Goal: Task Accomplishment & Management: Manage account settings

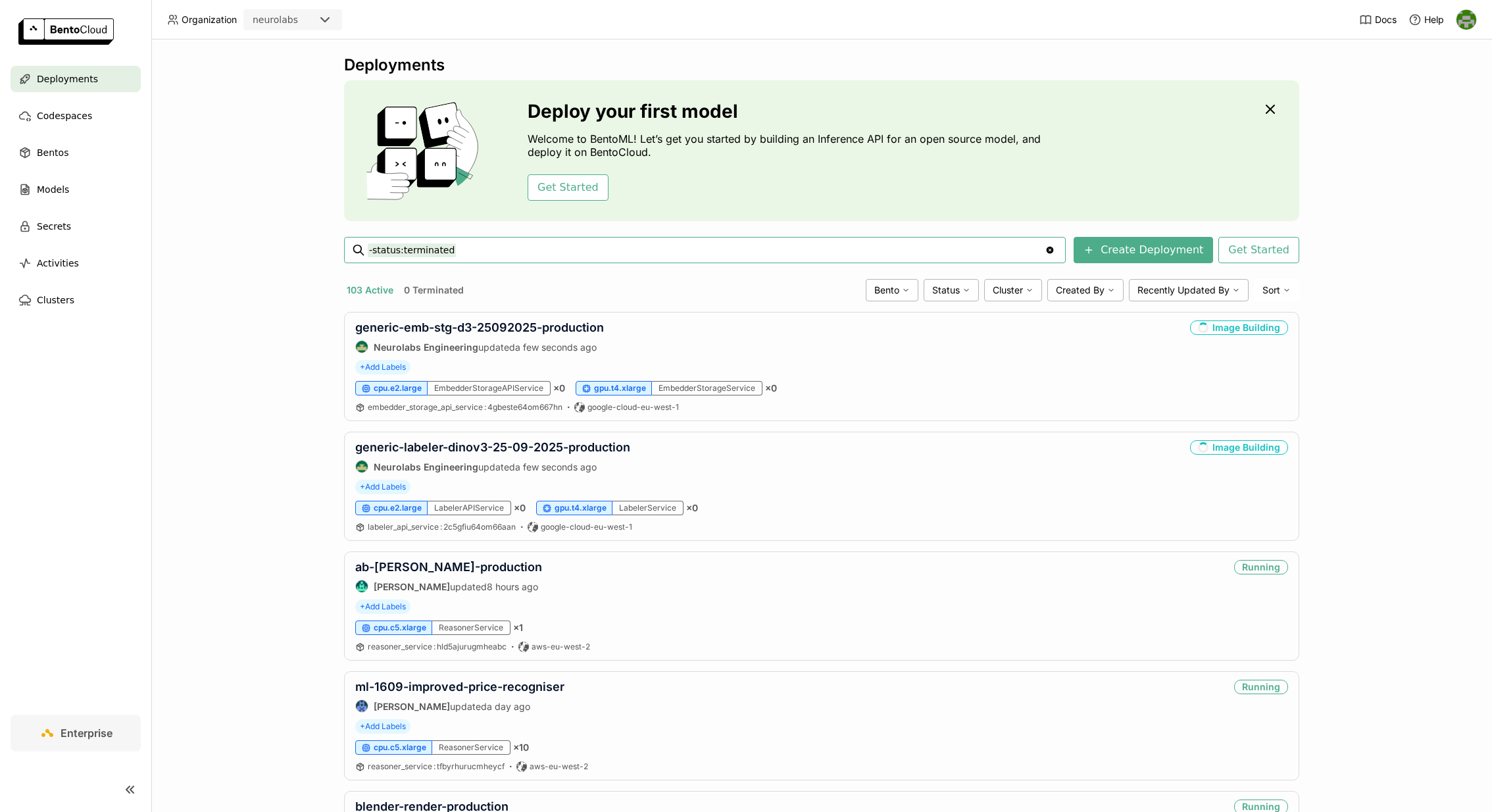
click at [544, 249] on input "-status:terminated" at bounding box center [707, 250] width 677 height 21
type input "-status:terminated generic-labeler-dinov"
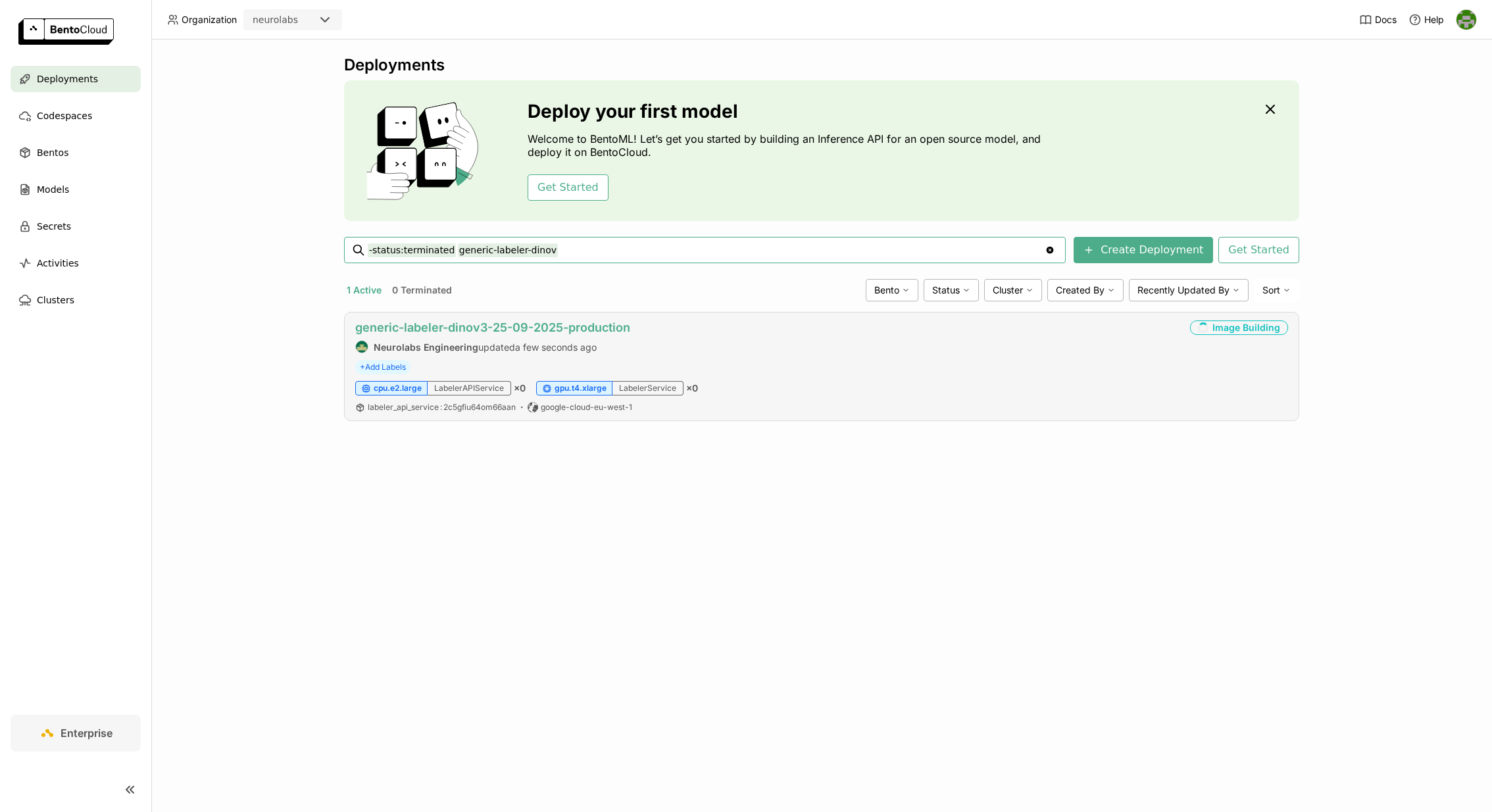
click at [583, 323] on link "generic-labeler-dinov3-25-09-2025-production" at bounding box center [493, 327] width 275 height 13
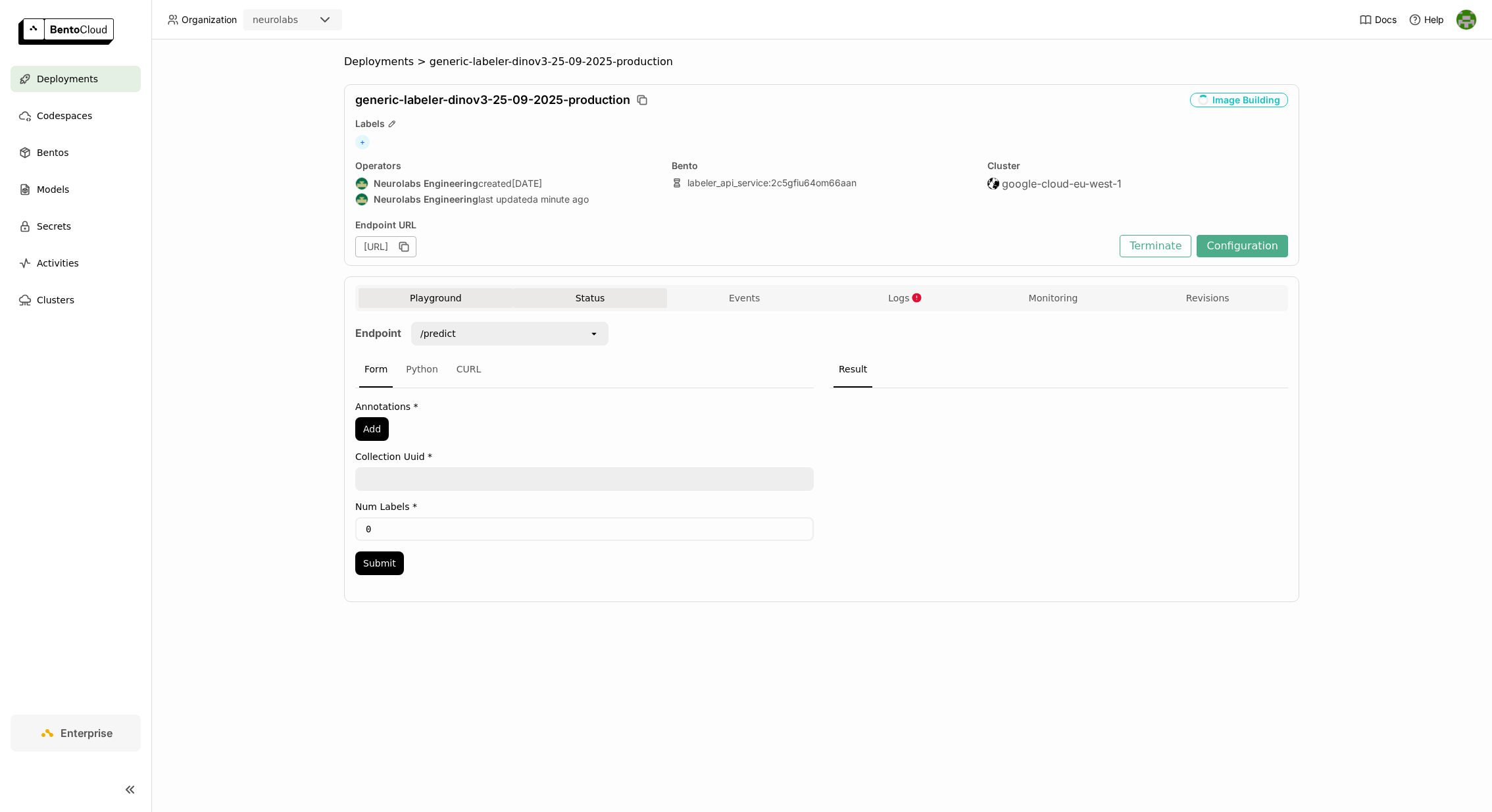
click at [577, 303] on button "Status" at bounding box center [591, 298] width 155 height 19
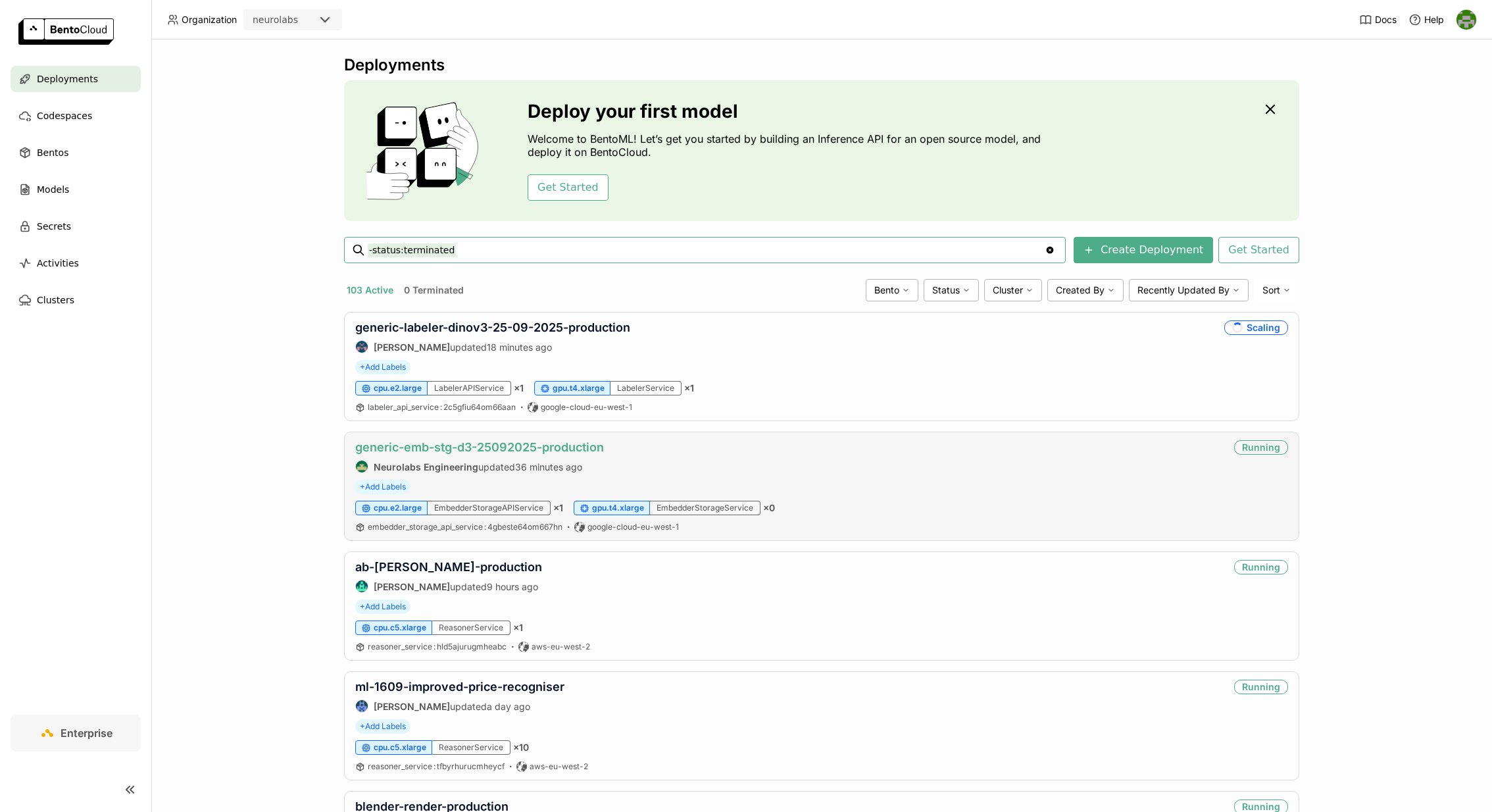
click at [498, 445] on link "generic-emb-stg-d3-25092025-production" at bounding box center [480, 447] width 249 height 13
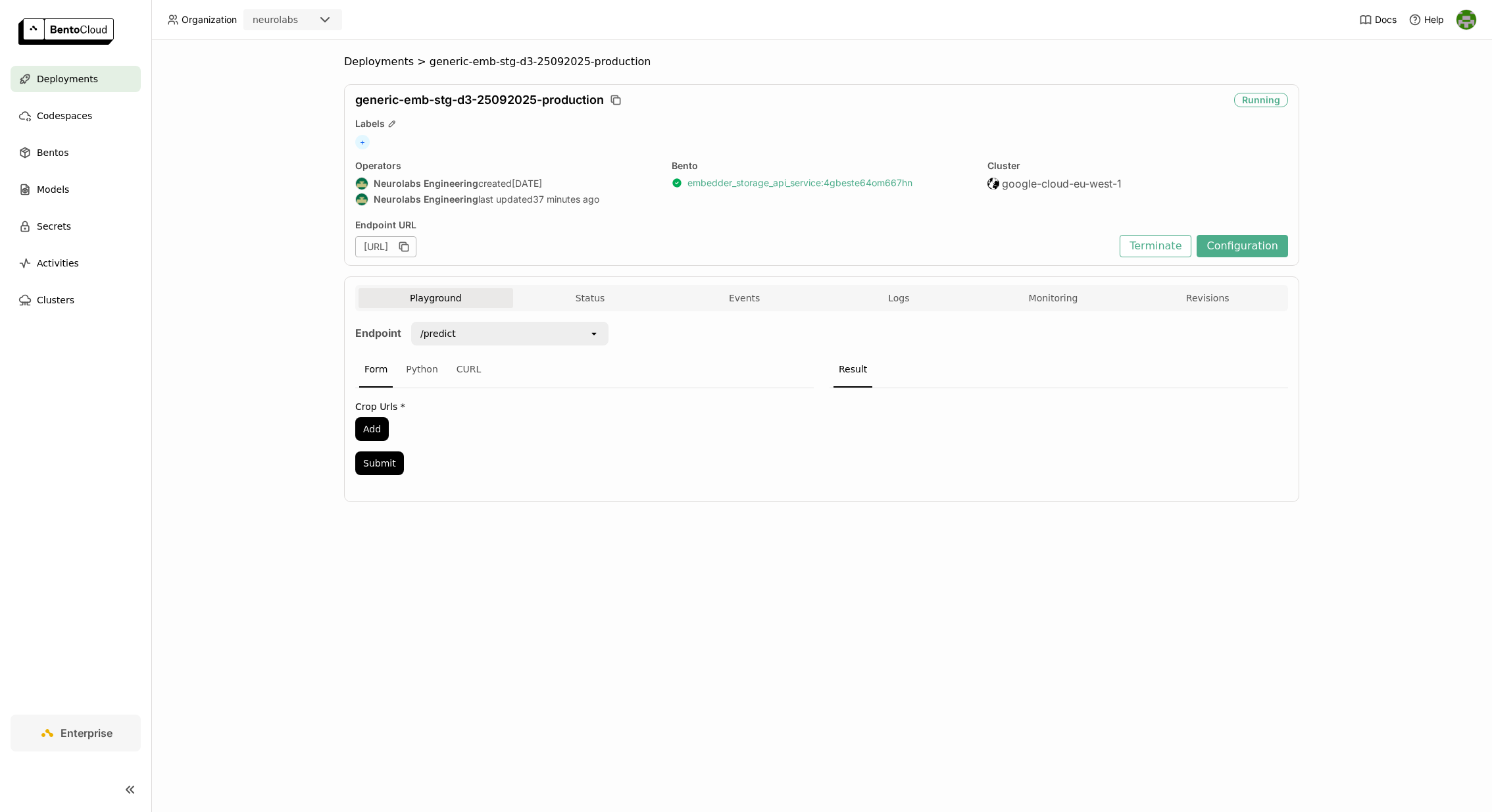
click at [825, 184] on link "embedder_storage_api_service : 4gbeste64om667hn" at bounding box center [800, 183] width 225 height 12
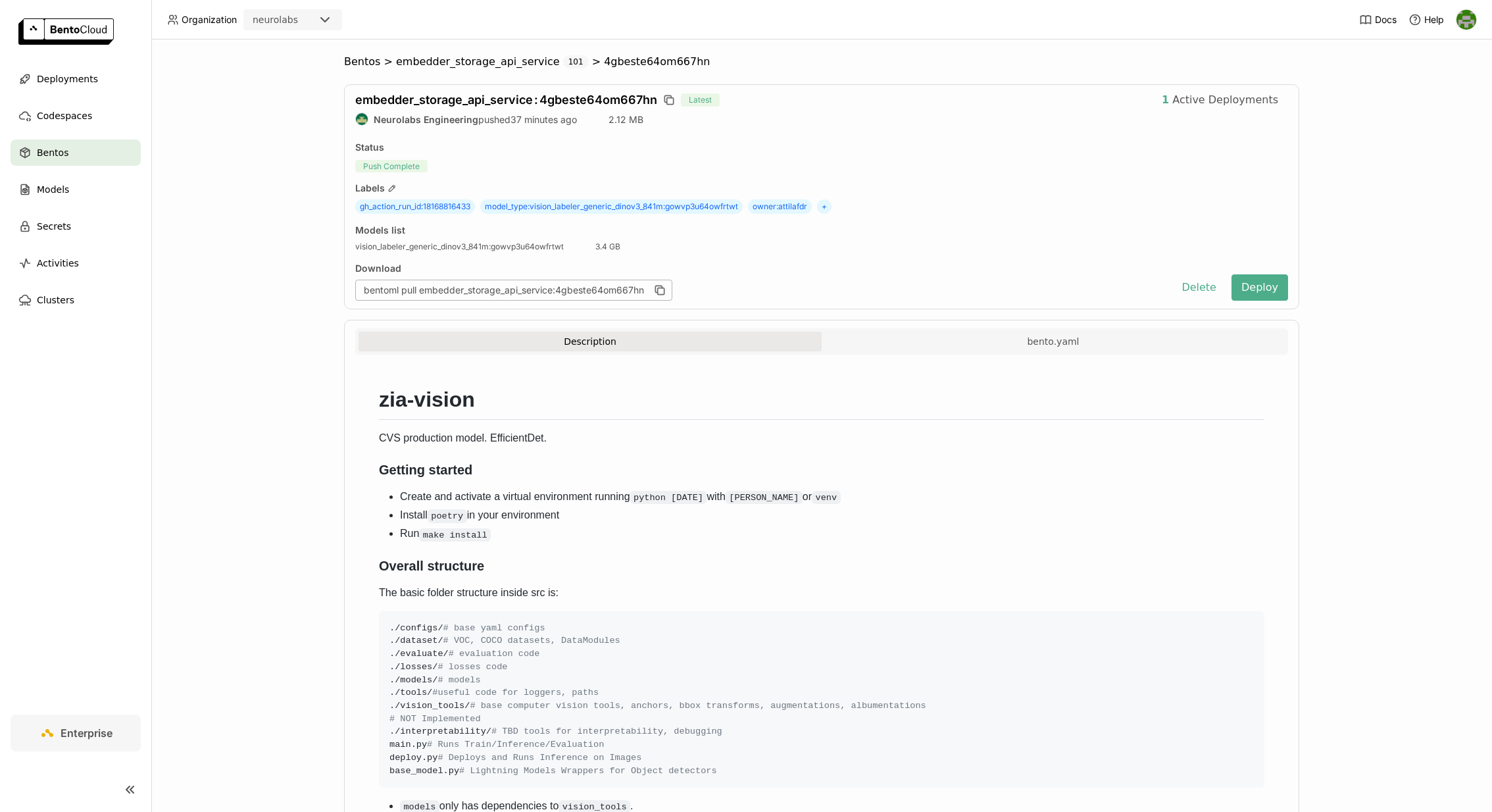
click at [729, 204] on span "model_type : vision_labeler_generic_dinov3_841m:gowvp3u64owfrtwt" at bounding box center [611, 206] width 262 height 14
click at [715, 203] on span "model_type : vision_labeler_generic_dinov3_841m:gowvp3u64owfrtwt" at bounding box center [611, 206] width 262 height 14
click at [738, 204] on span "model_type : vision_labeler_generic_dinov3_841m:gowvp3u64owfrtwt" at bounding box center [611, 206] width 262 height 14
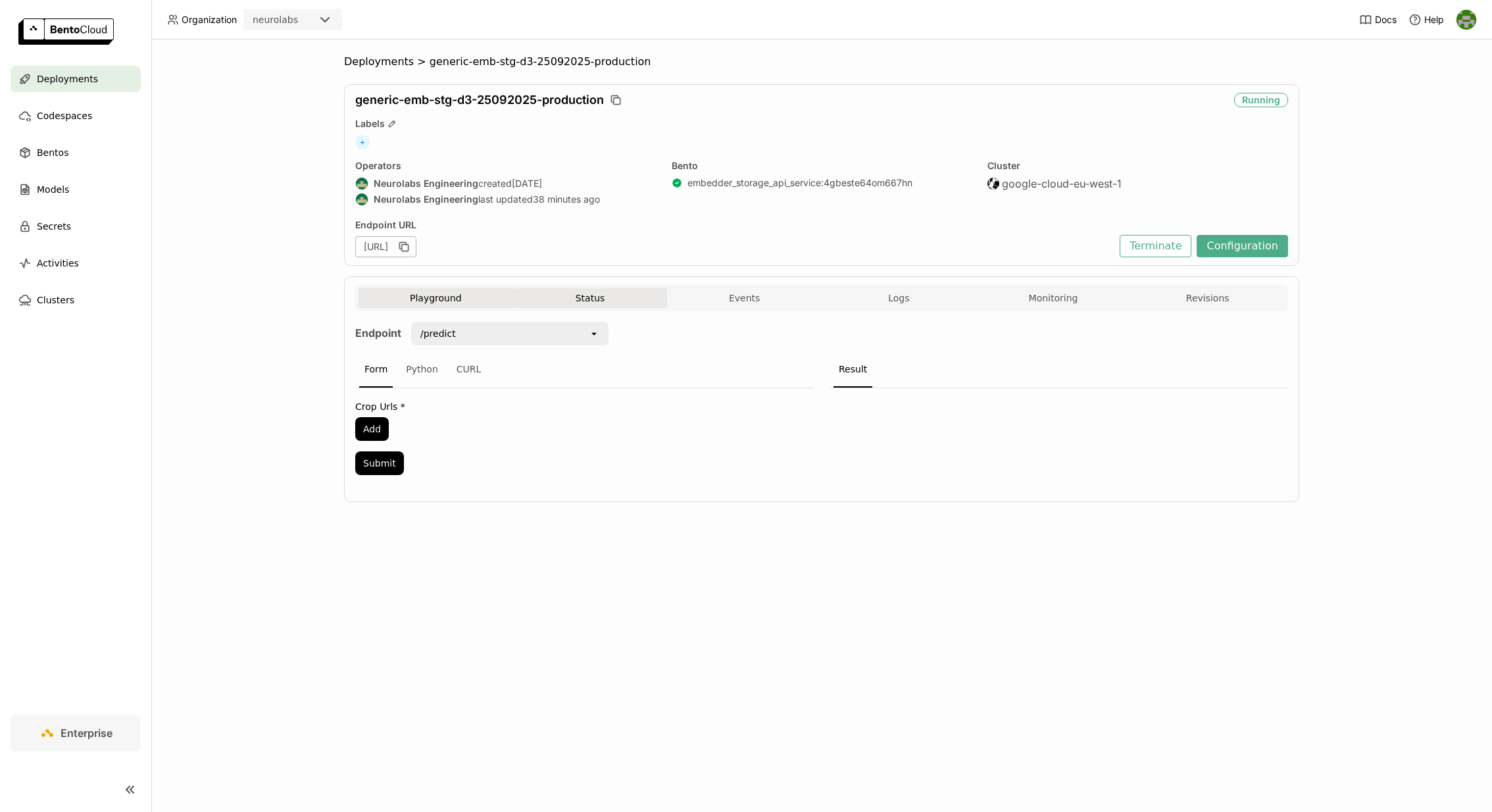
click at [604, 305] on button "Status" at bounding box center [591, 298] width 155 height 19
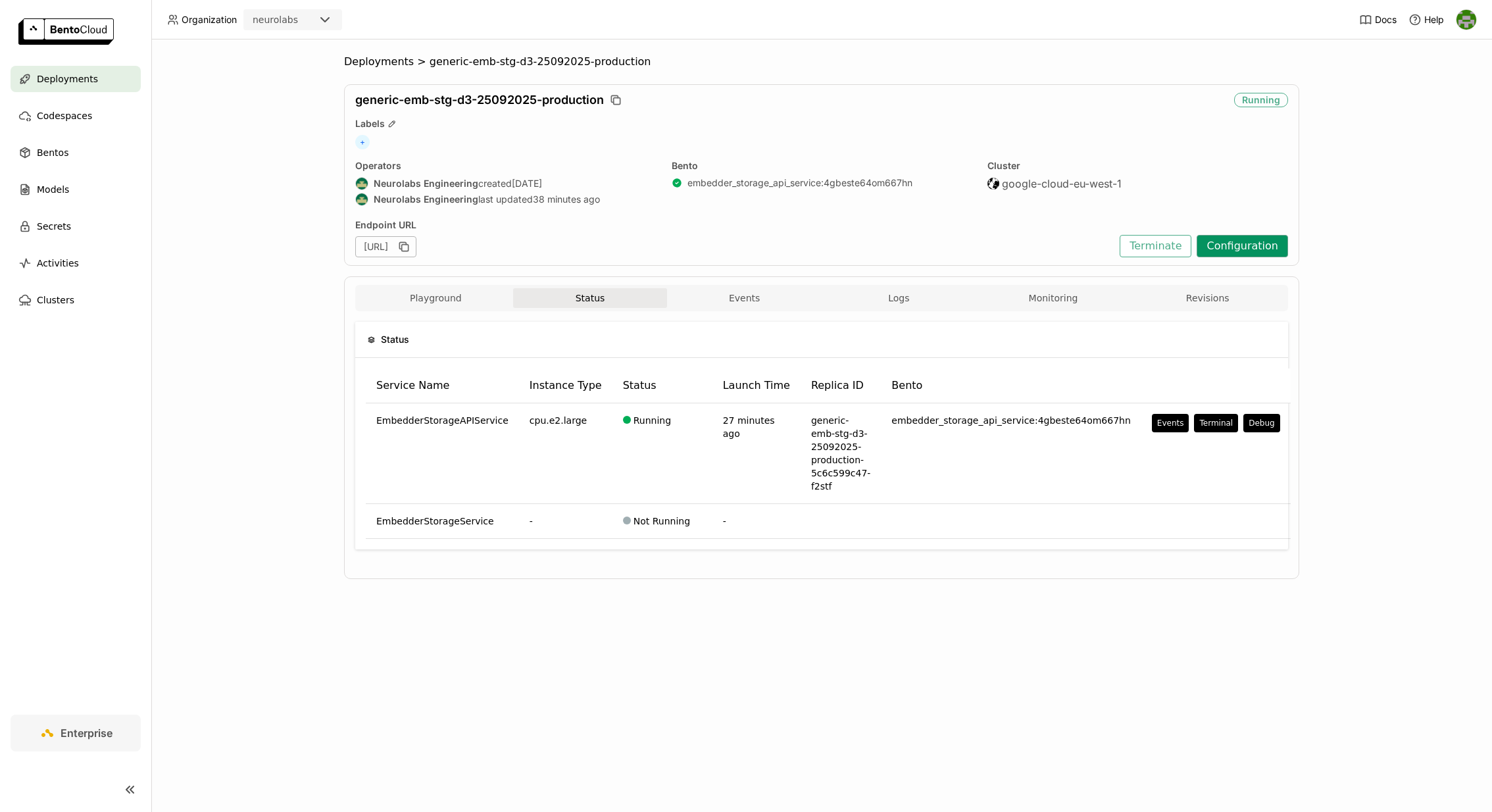
click at [1262, 245] on button "Configuration" at bounding box center [1242, 245] width 92 height 23
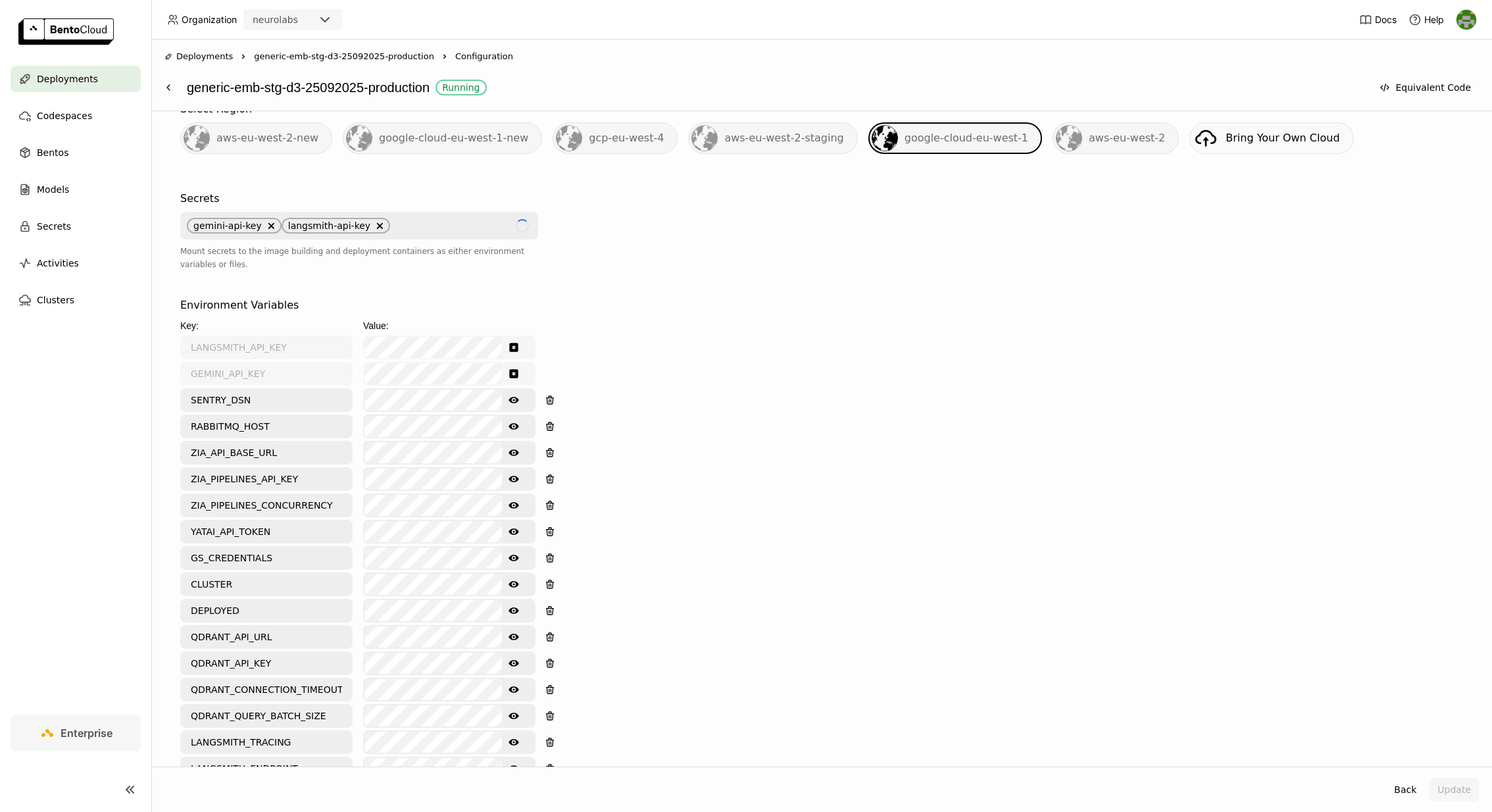
scroll to position [1400, 0]
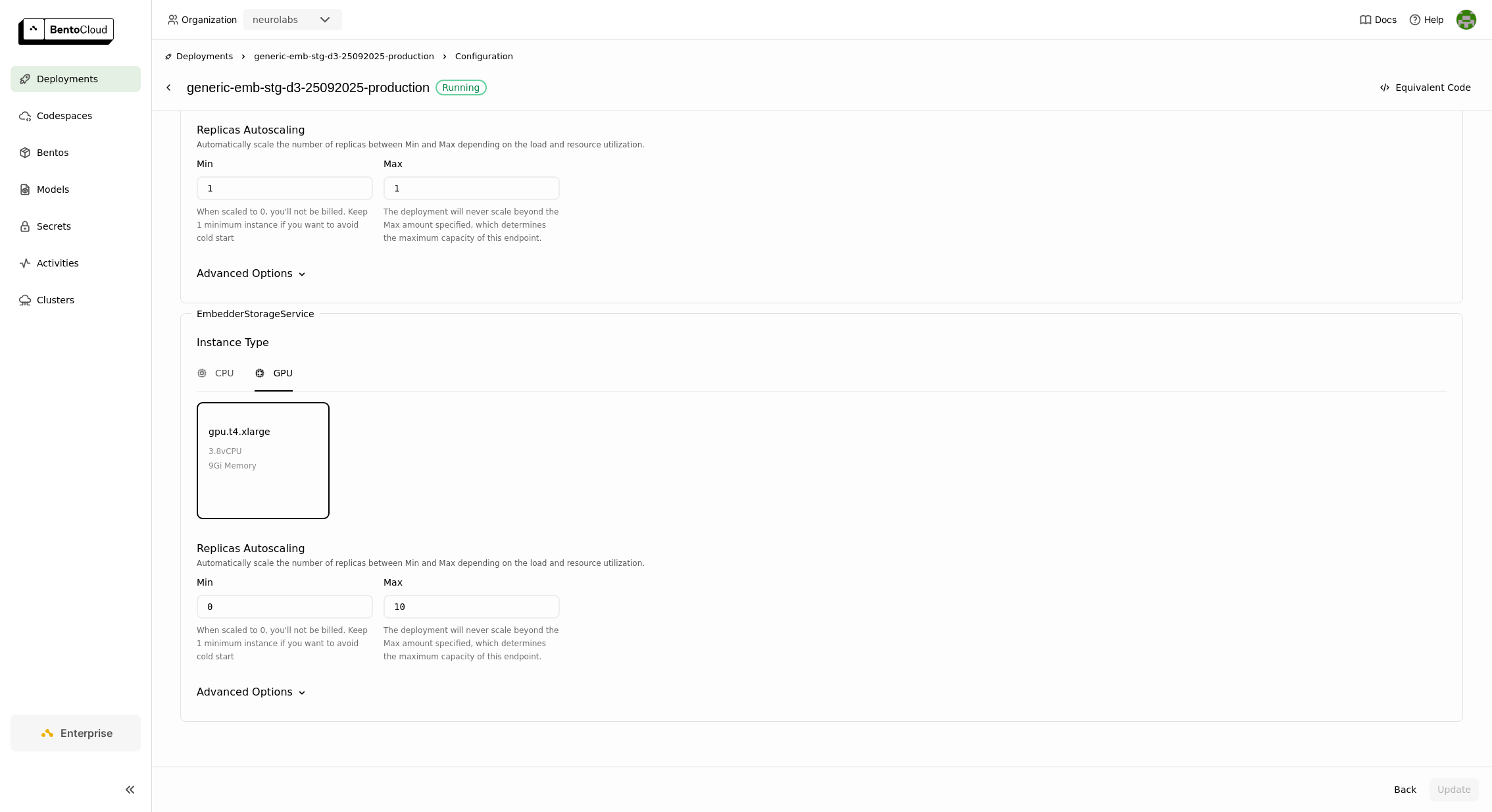
click at [304, 596] on input "0" at bounding box center [285, 606] width 174 height 21
type input "4"
type input "5"
click at [299, 692] on icon at bounding box center [302, 693] width 5 height 3
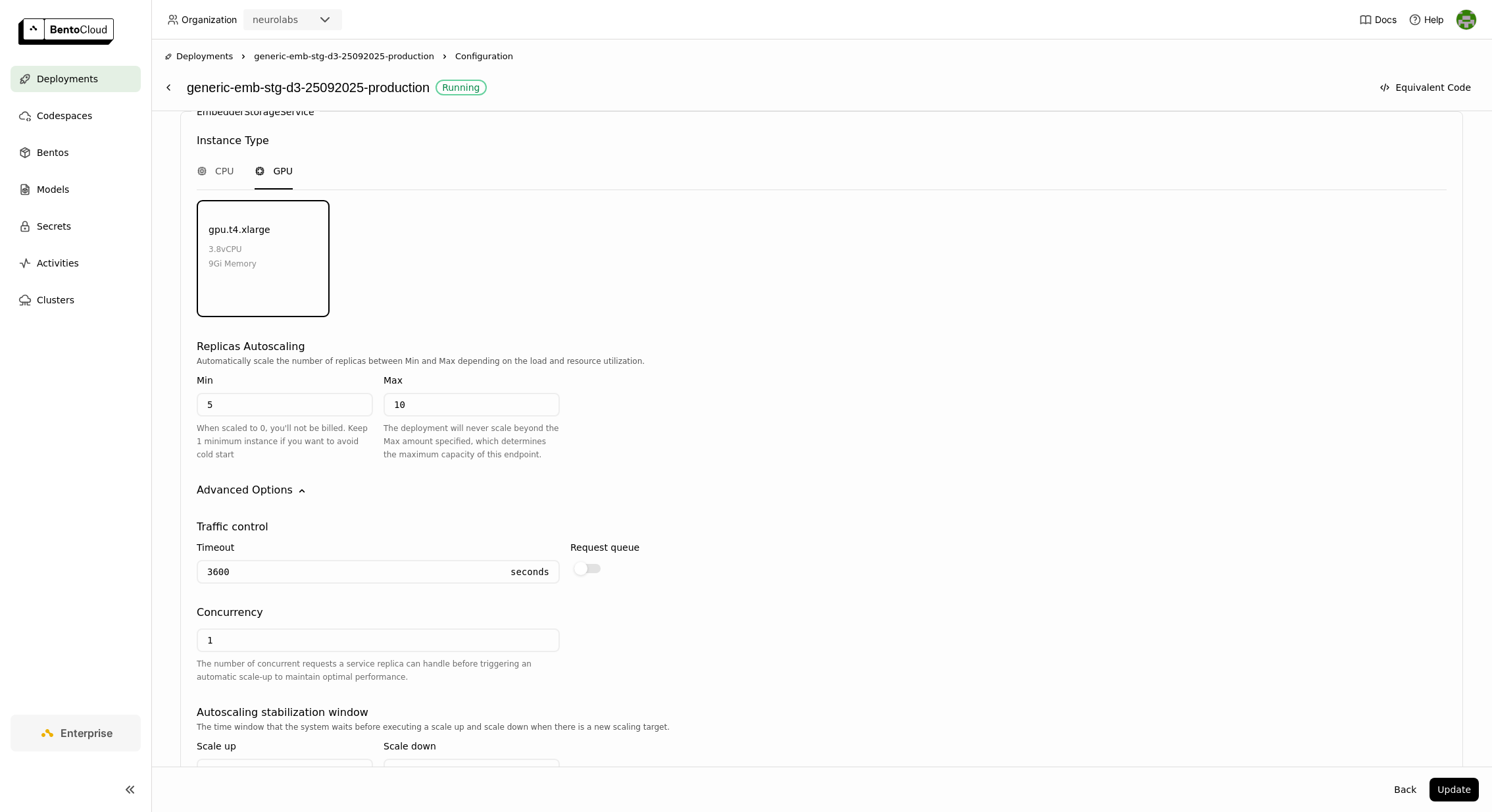
scroll to position [1607, 0]
click at [1468, 786] on button "Update" at bounding box center [1454, 789] width 50 height 24
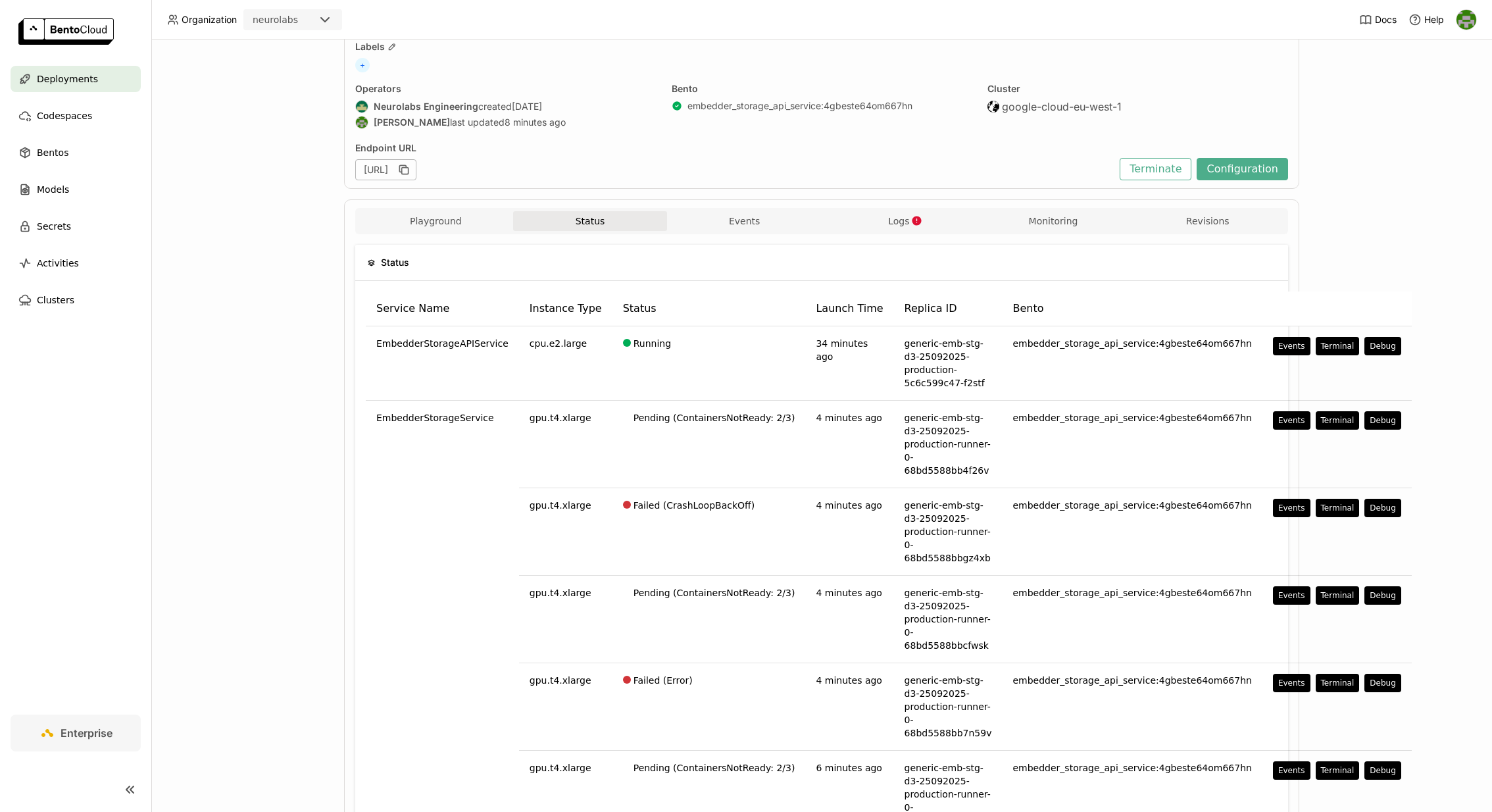
scroll to position [102, 0]
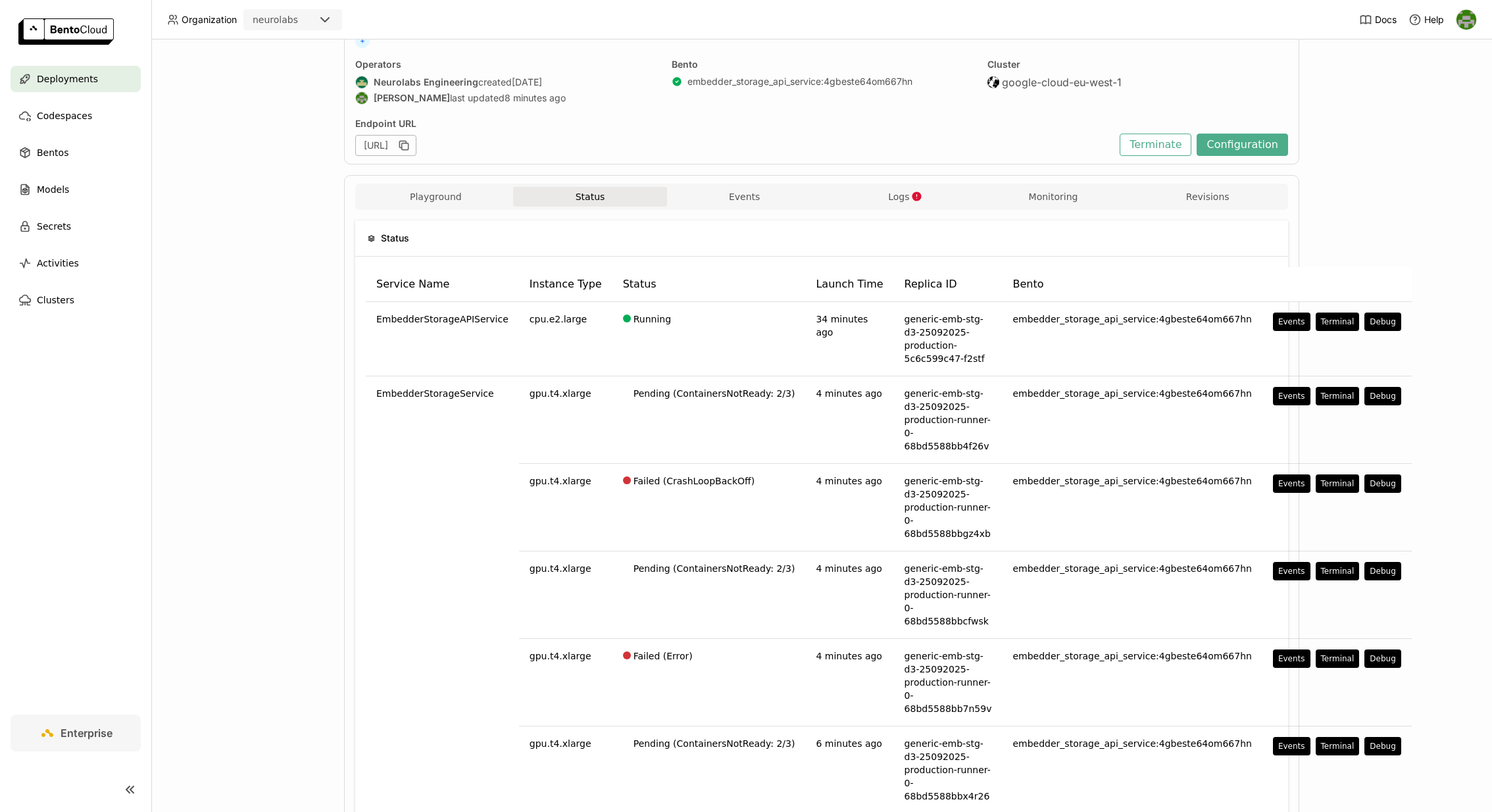
click at [254, 563] on div "Deployments > generic-emb-stg-d3-25092025-production generic-emb-stg-d3-2509202…" at bounding box center [821, 425] width 1341 height 772
